Goal: Find specific page/section: Find specific page/section

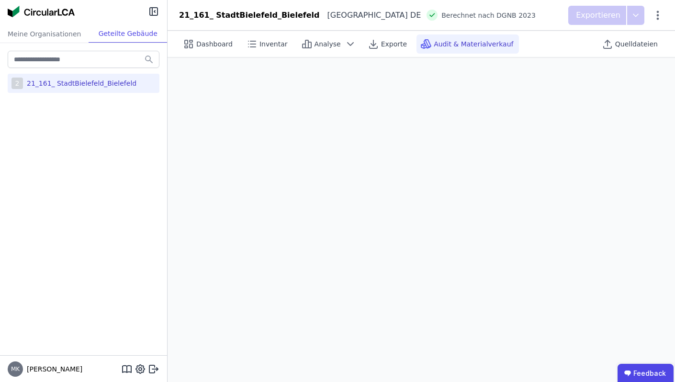
drag, startPoint x: 0, startPoint y: 0, endPoint x: 79, endPoint y: 88, distance: 117.9
click at [79, 88] on div "2 21_161_ StadtBielefeld_Bielefeld" at bounding box center [84, 83] width 152 height 19
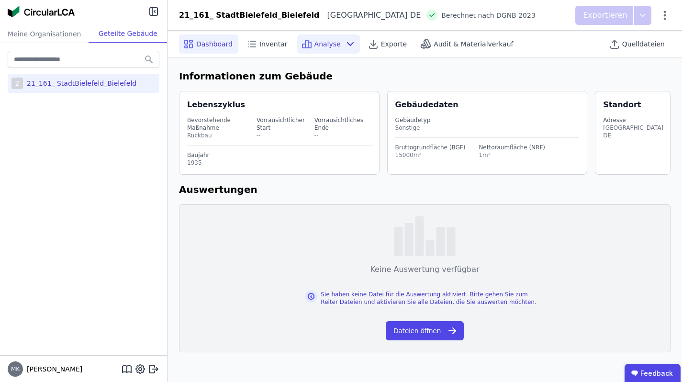
click at [344, 43] on icon at bounding box center [349, 43] width 11 height 11
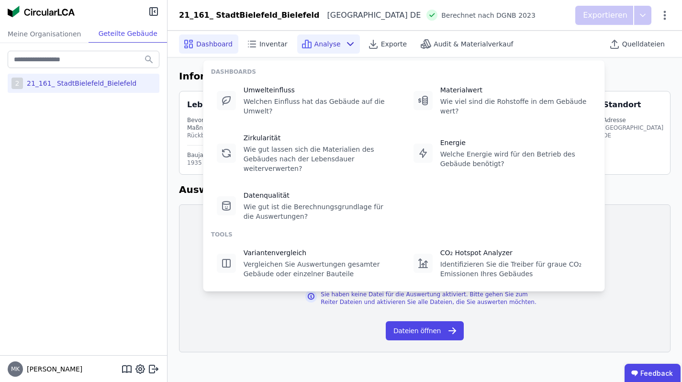
click at [347, 43] on icon at bounding box center [350, 44] width 6 height 3
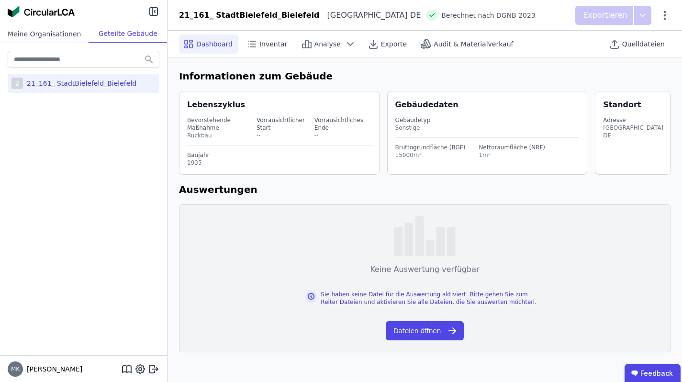
click at [39, 34] on div "Meine Organisationen" at bounding box center [44, 34] width 89 height 18
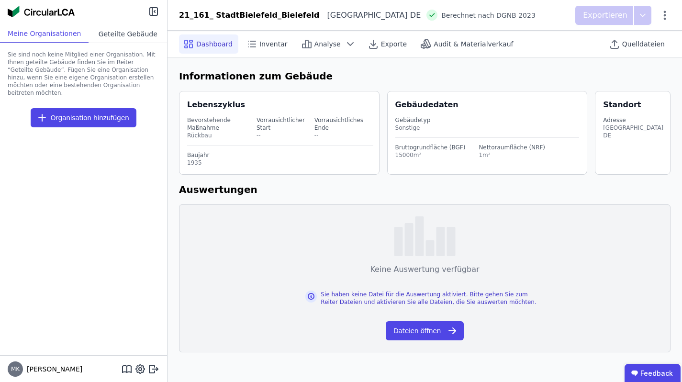
click at [100, 33] on div "Geteilte Gebäude" at bounding box center [128, 34] width 78 height 18
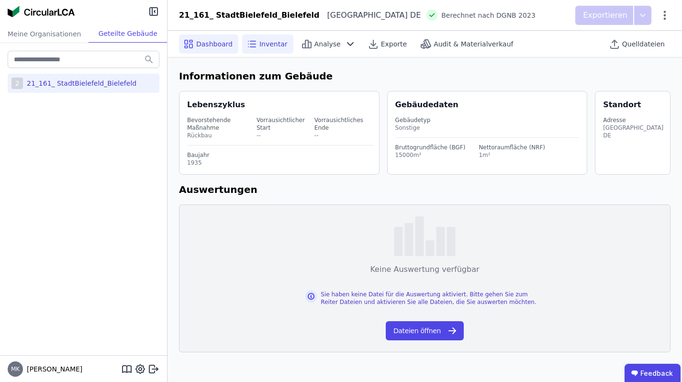
click at [274, 46] on span "Inventar" at bounding box center [273, 44] width 28 height 10
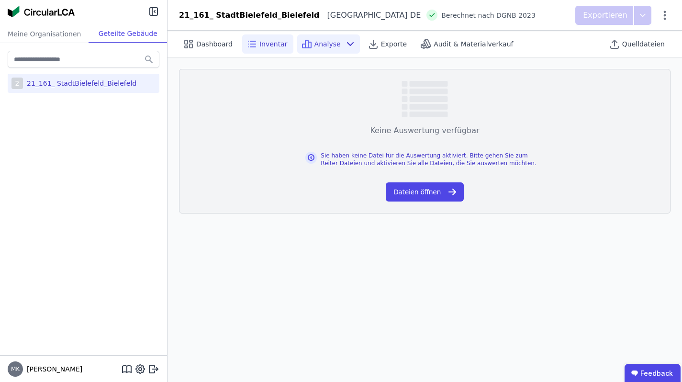
click at [317, 47] on span "Analyse" at bounding box center [327, 44] width 26 height 10
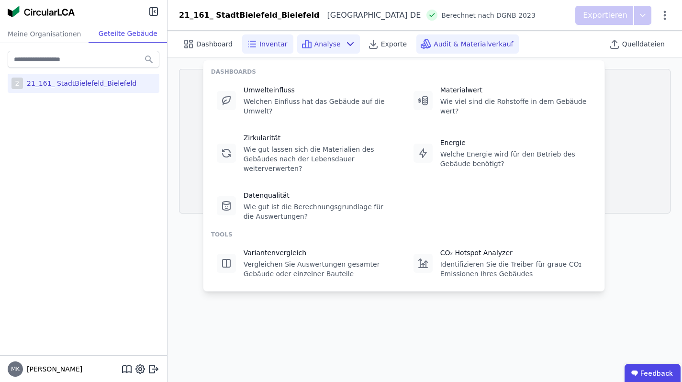
click at [448, 50] on div "Audit & Materialverkauf" at bounding box center [467, 43] width 102 height 19
